Goal: Communication & Community: Answer question/provide support

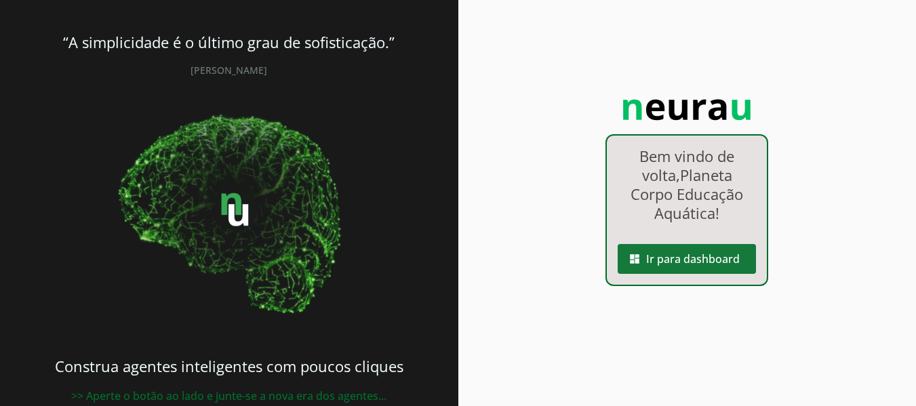
click at [722, 256] on span at bounding box center [686, 259] width 138 height 33
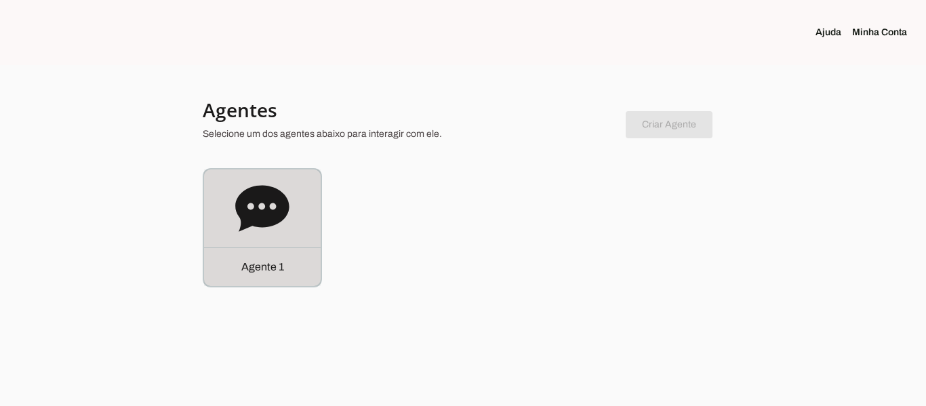
click at [262, 264] on p "Agente 1" at bounding box center [262, 267] width 43 height 16
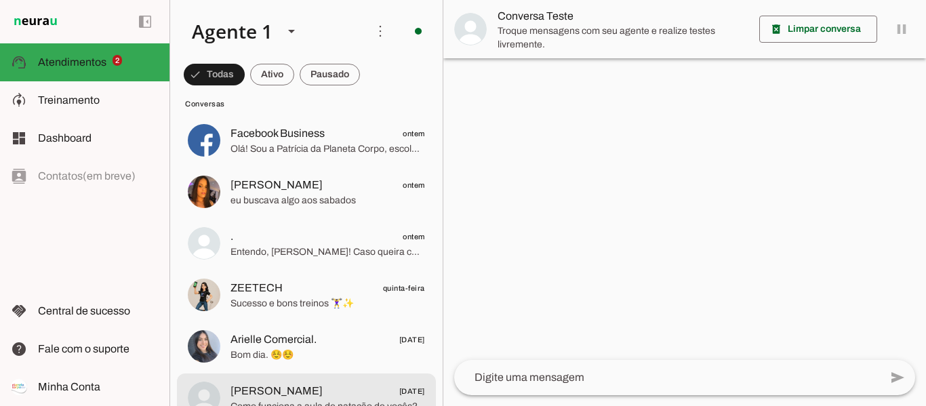
scroll to position [136, 0]
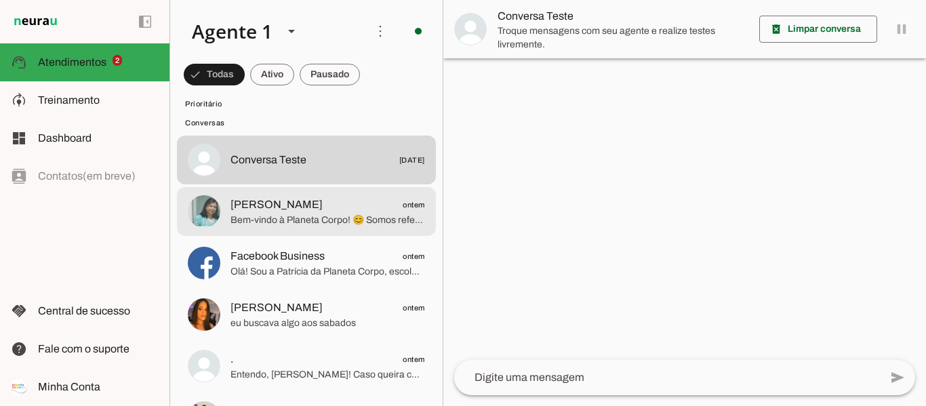
click at [268, 207] on span "[PERSON_NAME]" at bounding box center [276, 205] width 92 height 16
